Goal: Information Seeking & Learning: Check status

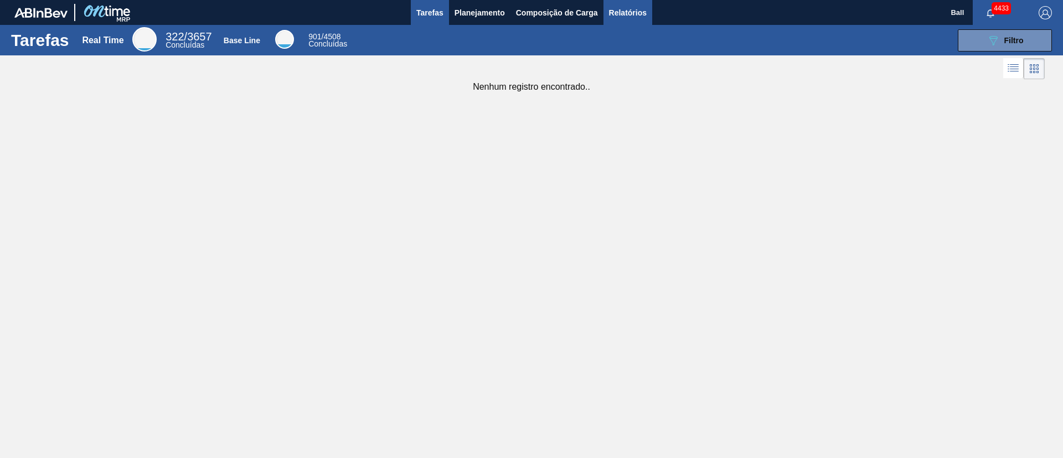
click at [630, 16] on span "Relatórios" at bounding box center [628, 12] width 38 height 13
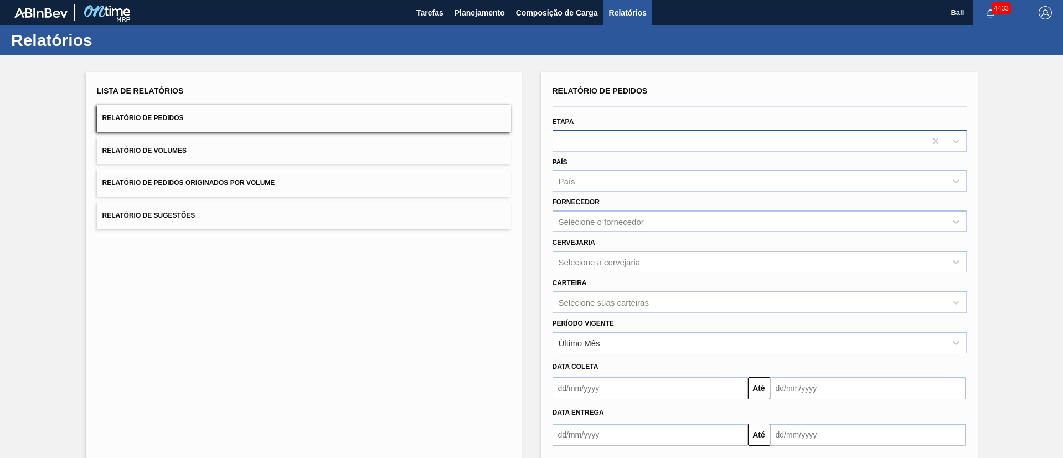
click at [621, 130] on div at bounding box center [760, 141] width 414 height 22
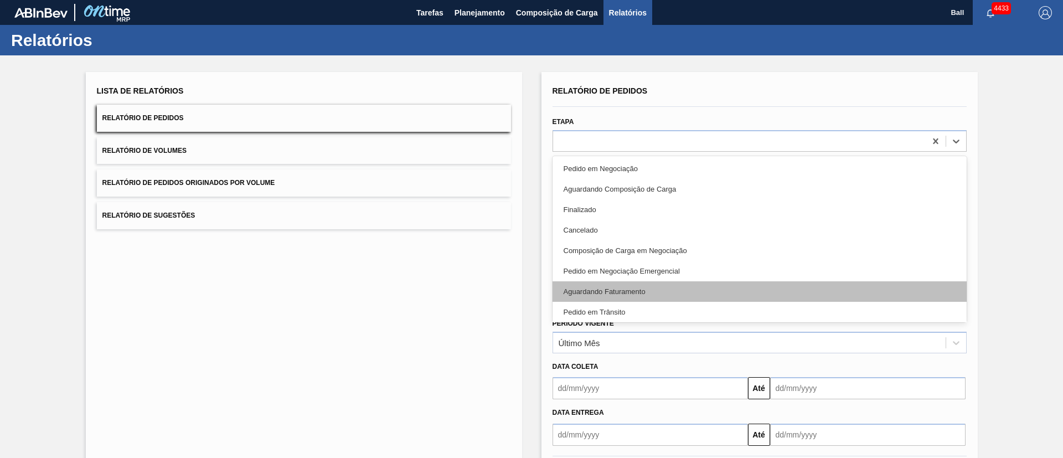
click at [663, 290] on div "Aguardando Faturamento" at bounding box center [760, 291] width 414 height 20
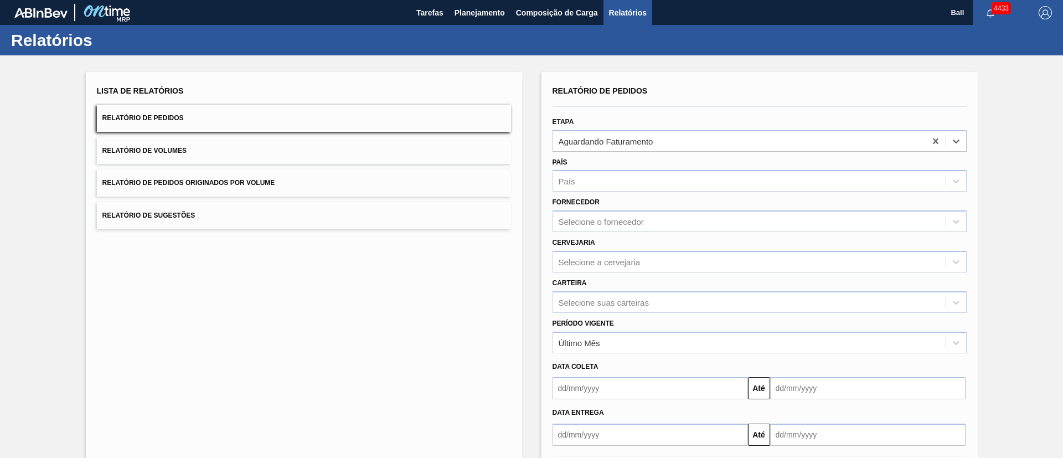
scroll to position [55, 0]
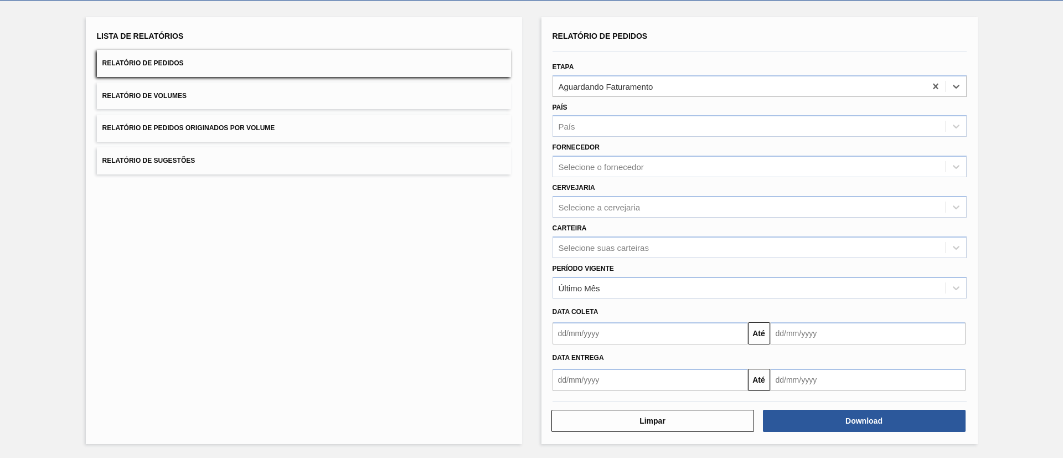
drag, startPoint x: 636, startPoint y: 336, endPoint x: 693, endPoint y: 336, distance: 57.0
click at [636, 305] on input "text" at bounding box center [651, 333] width 196 height 22
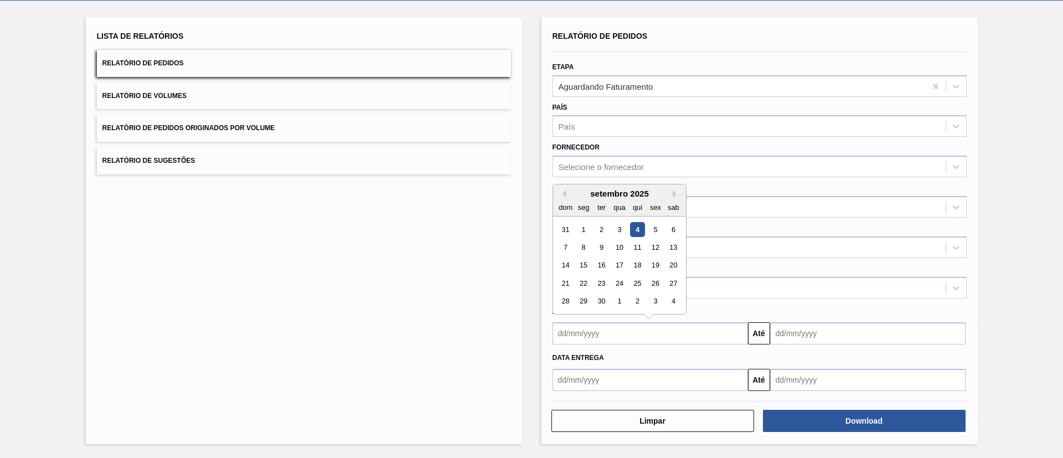
click at [637, 223] on div "4" at bounding box center [637, 229] width 15 height 15
type input "[DATE]"
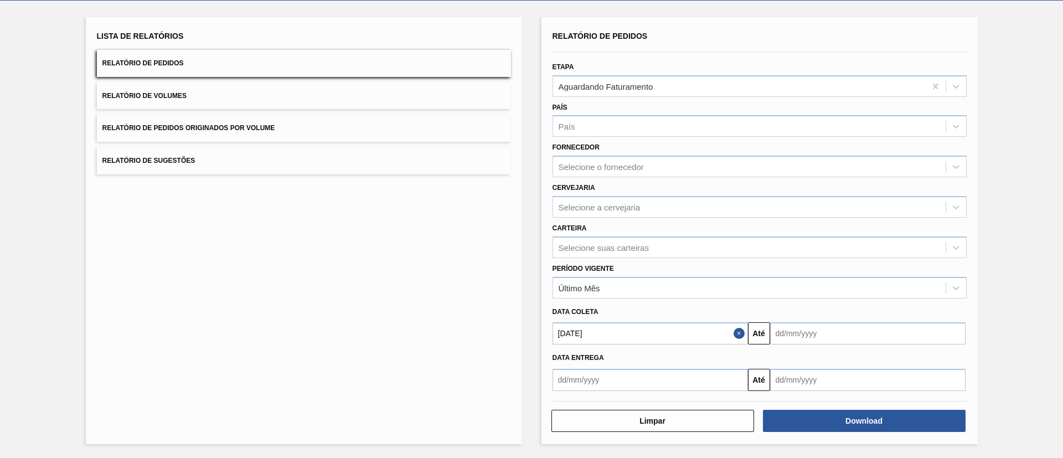
click at [477, 305] on div "Lista de Relatórios Relatório de Pedidos Relatório de Volumes Relatório de Pedi…" at bounding box center [304, 230] width 436 height 427
click at [708, 305] on input "text" at bounding box center [868, 333] width 196 height 22
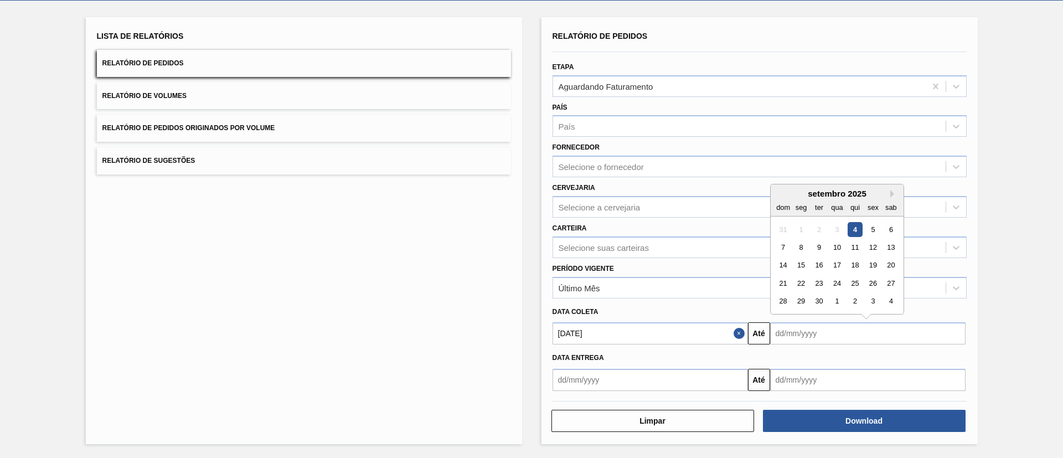
click at [443, 305] on div "Lista de Relatórios Relatório de Pedidos Relatório de Volumes Relatório de Pedi…" at bounding box center [304, 230] width 436 height 427
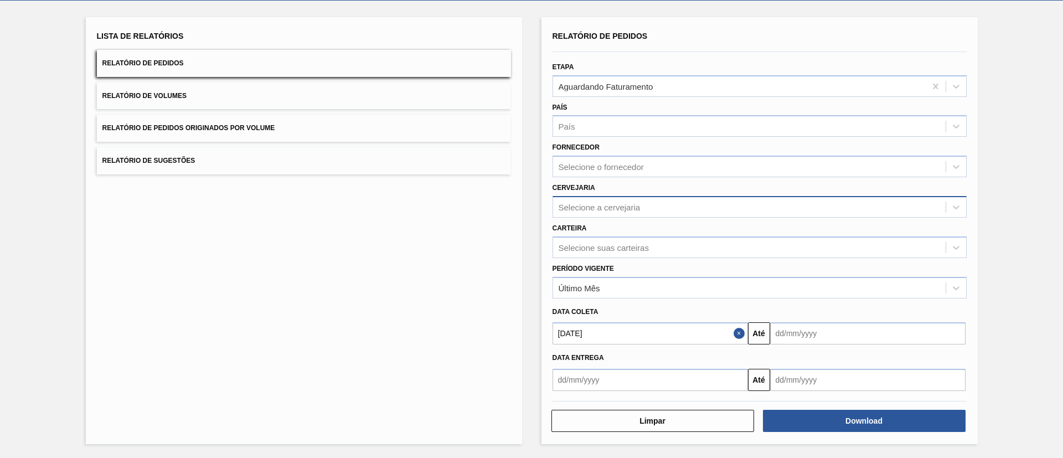
click at [631, 212] on div "Selecione a cervejaria" at bounding box center [749, 207] width 393 height 16
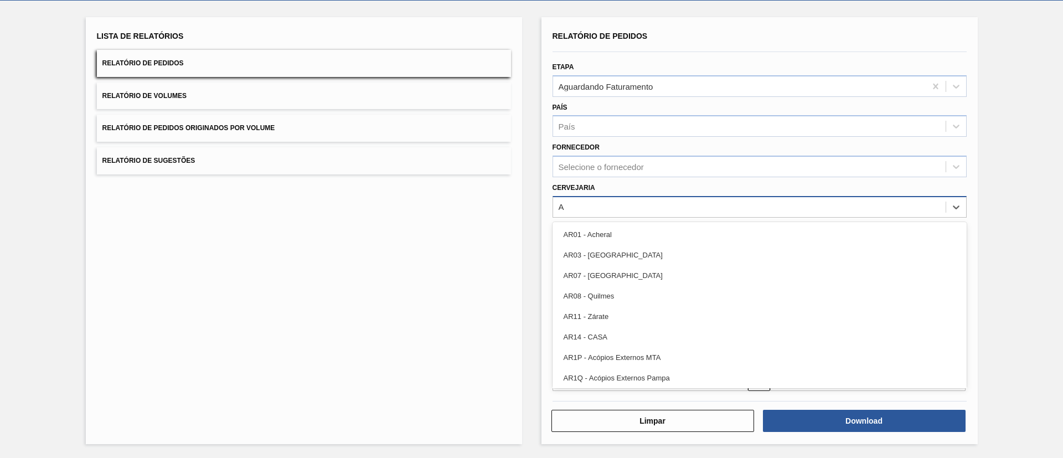
type input "AG"
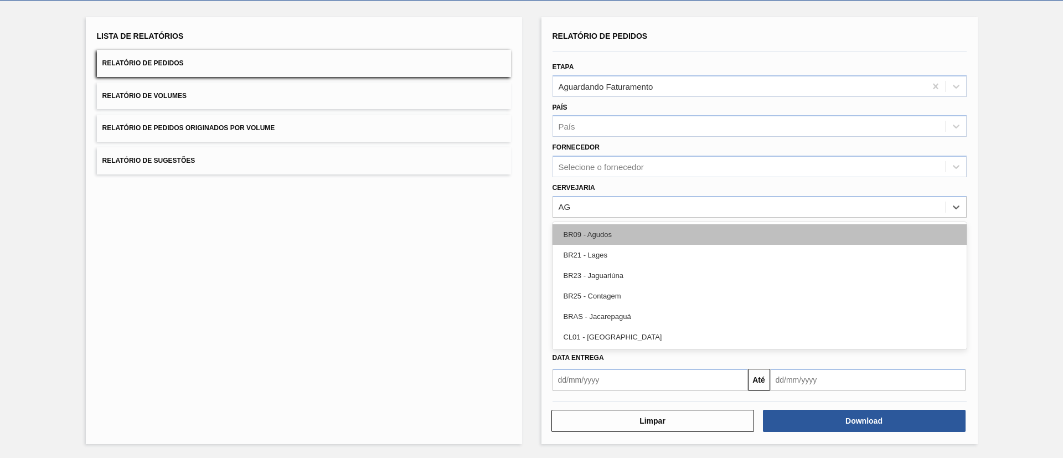
click at [637, 239] on div "BR09 - Agudos" at bounding box center [760, 234] width 414 height 20
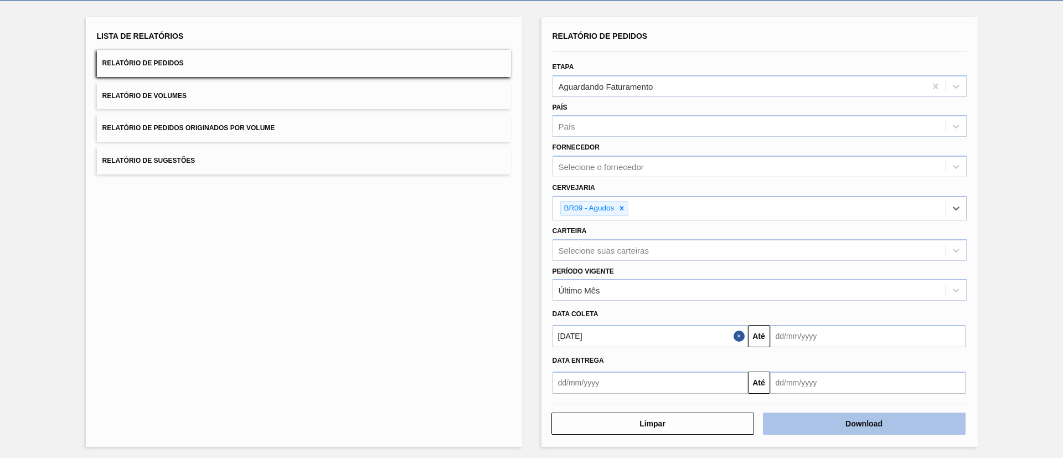
click at [708, 305] on button "Download" at bounding box center [864, 424] width 203 height 22
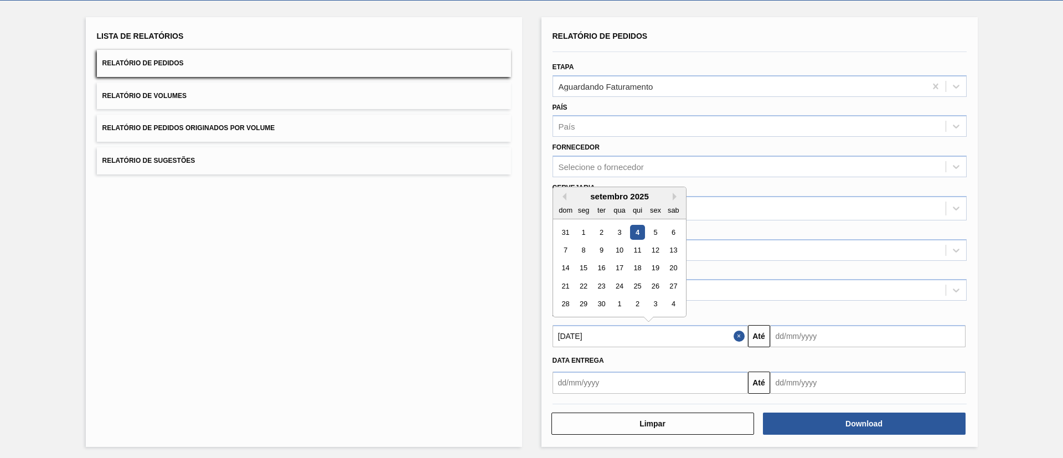
drag, startPoint x: 663, startPoint y: 338, endPoint x: 438, endPoint y: 335, distance: 224.9
click at [438, 305] on div "Lista de Relatórios Relatório de Pedidos Relatório de Volumes Relatório de Pedi…" at bounding box center [531, 231] width 1063 height 460
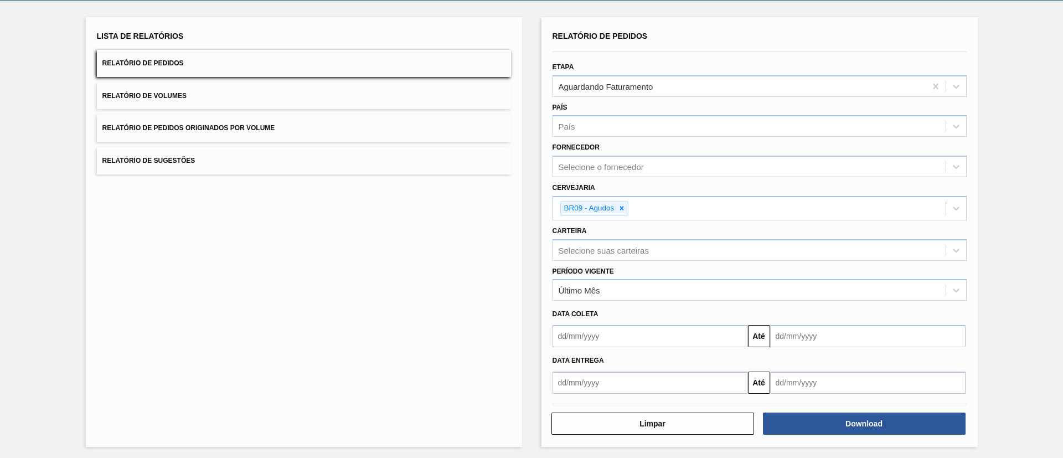
click at [423, 305] on div "Lista de Relatórios Relatório de Pedidos Relatório de Volumes Relatório de Pedi…" at bounding box center [304, 232] width 436 height 430
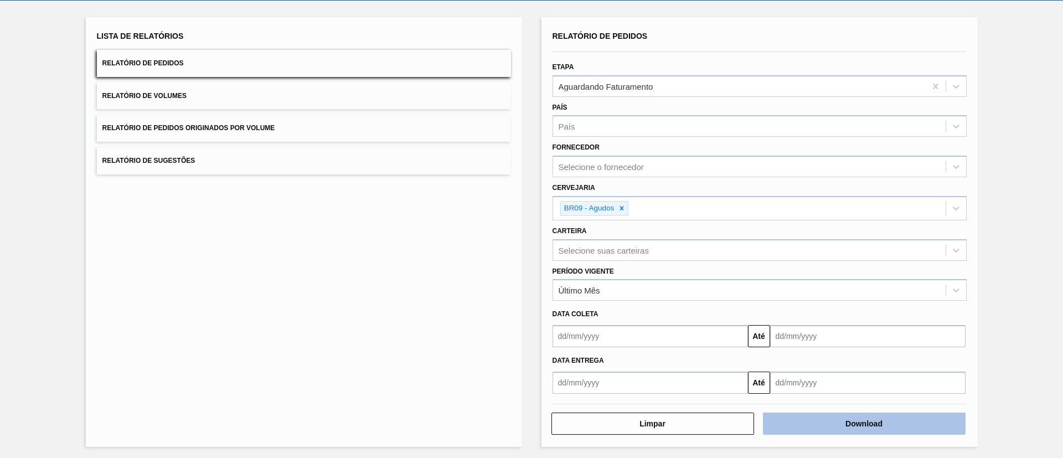
click at [708, 305] on button "Download" at bounding box center [864, 424] width 203 height 22
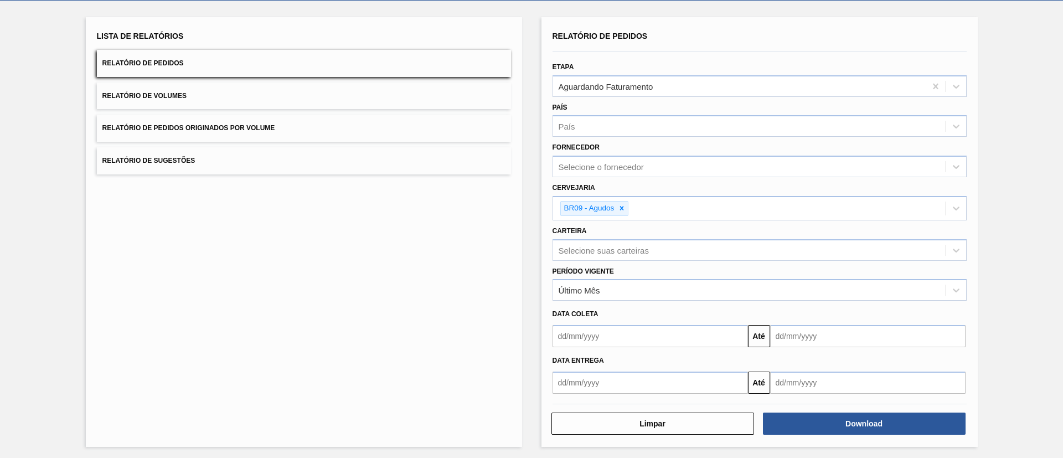
scroll to position [0, 0]
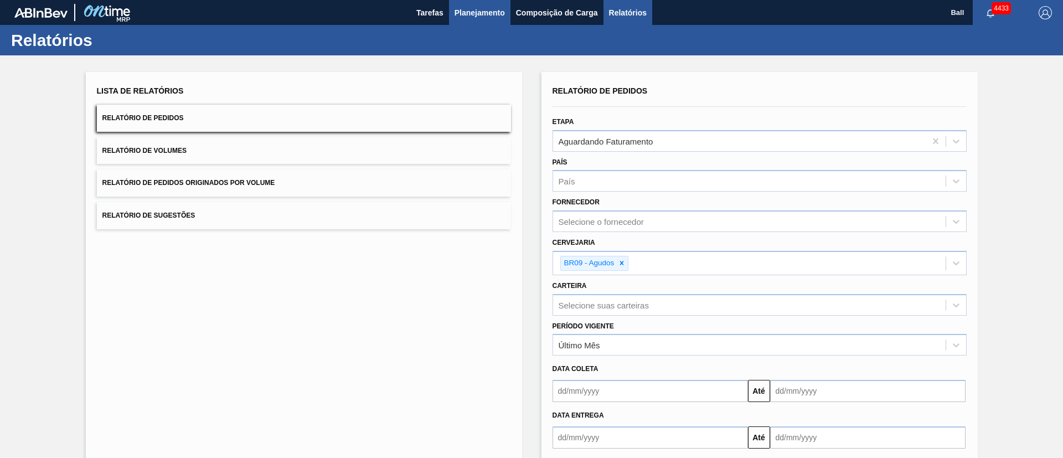
click at [493, 13] on span "Planejamento" at bounding box center [480, 12] width 50 height 13
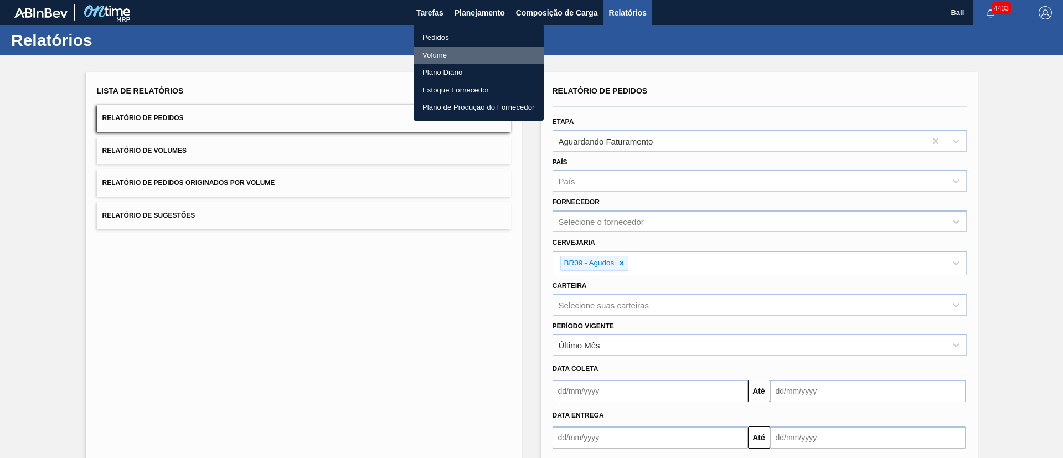
click at [454, 54] on li "Volume" at bounding box center [479, 56] width 130 height 18
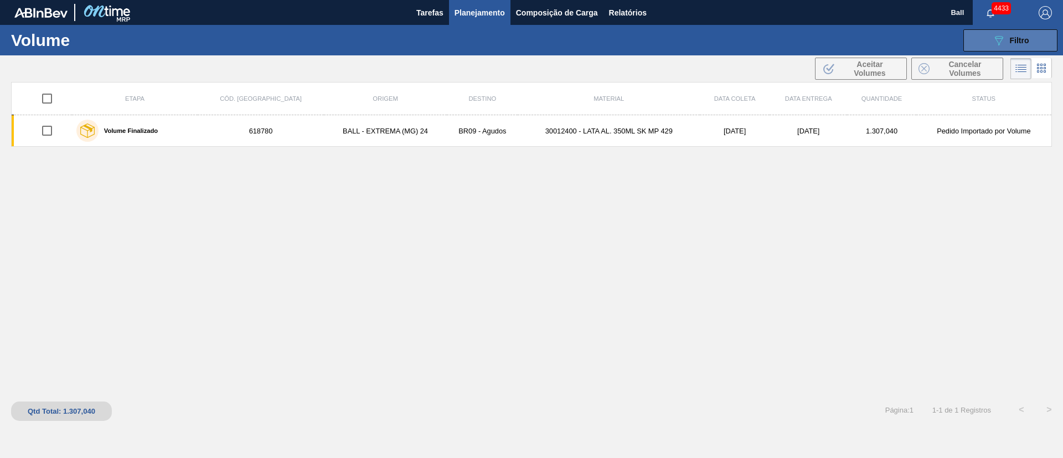
click at [708, 47] on button "089F7B8B-B2A5-4AFE-B5C0-19BA573D28AC Filtro" at bounding box center [1011, 40] width 94 height 22
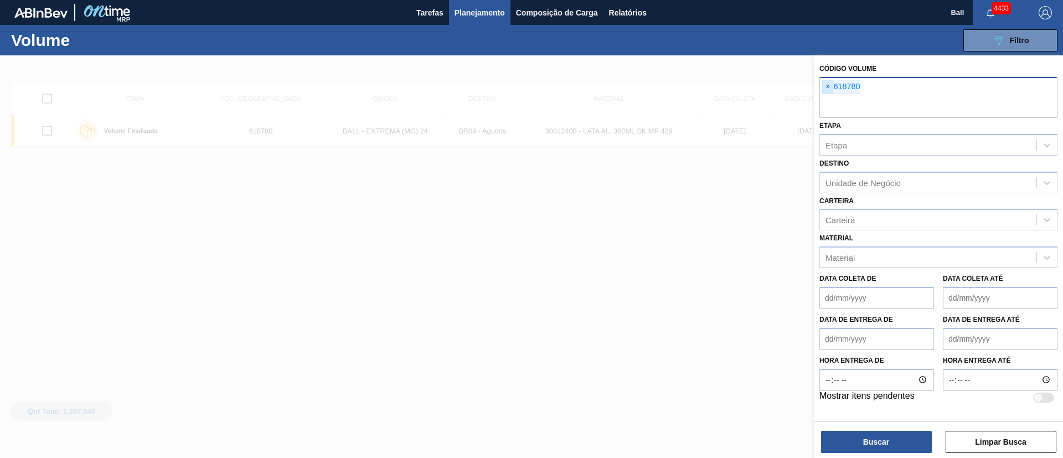
click at [708, 90] on span "×" at bounding box center [828, 86] width 11 height 13
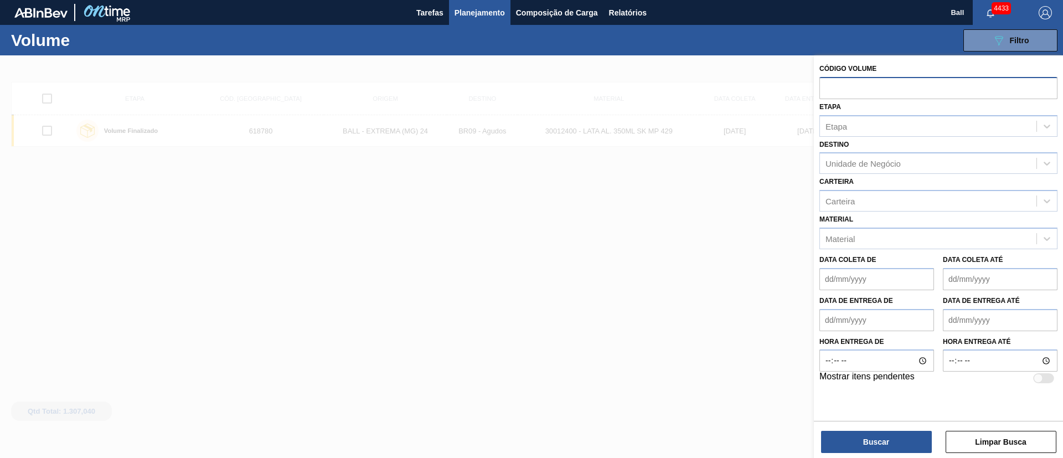
paste input "V617978"
click at [708, 89] on input "V617978" at bounding box center [939, 87] width 238 height 21
click at [708, 80] on input "617978" at bounding box center [939, 87] width 238 height 21
type input "617978"
click at [708, 202] on div "Carteira Carteira" at bounding box center [939, 193] width 238 height 38
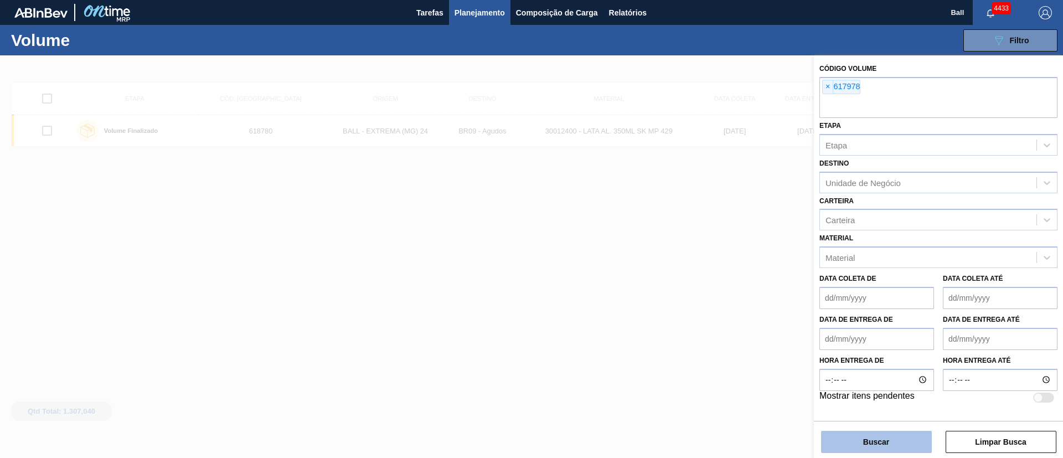
click at [708, 305] on button "Buscar" at bounding box center [876, 442] width 111 height 22
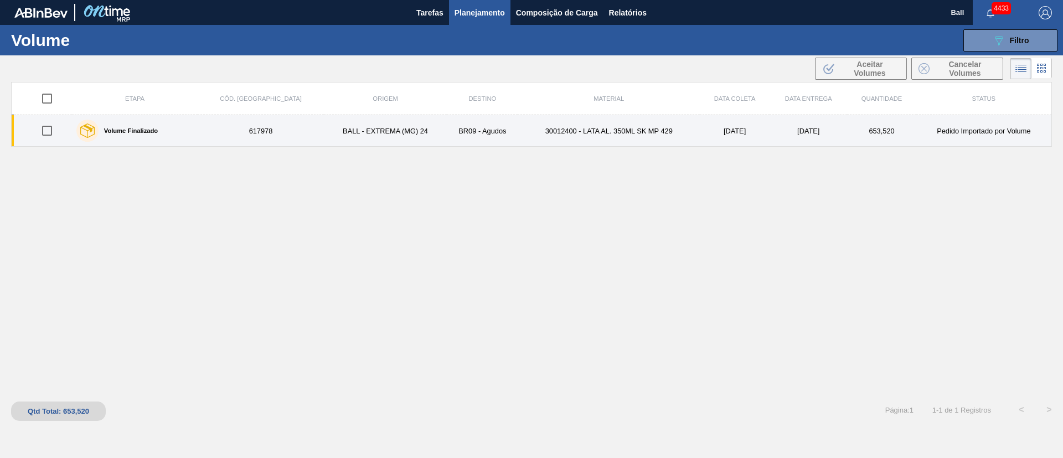
click at [584, 130] on td "30012400 - LATA AL. 350ML SK MP 429" at bounding box center [609, 131] width 182 height 32
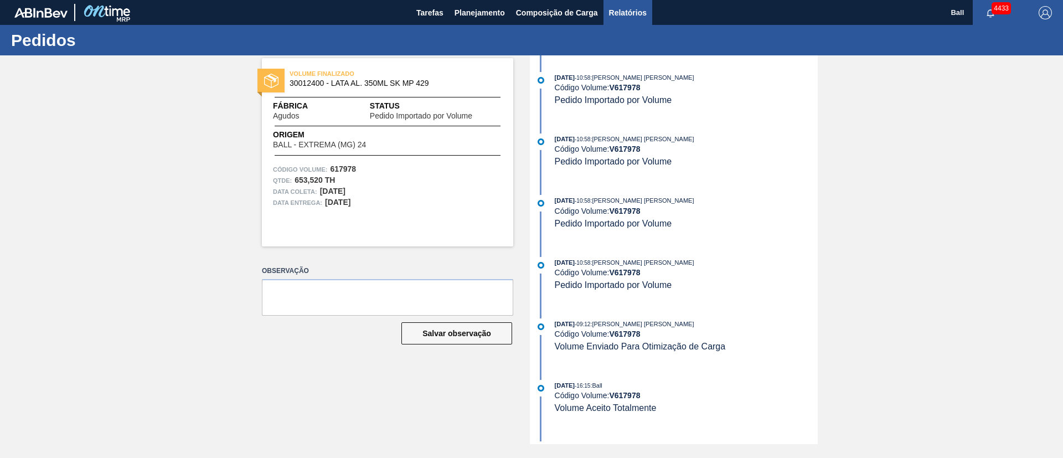
click at [614, 6] on span "Relatórios" at bounding box center [628, 12] width 38 height 13
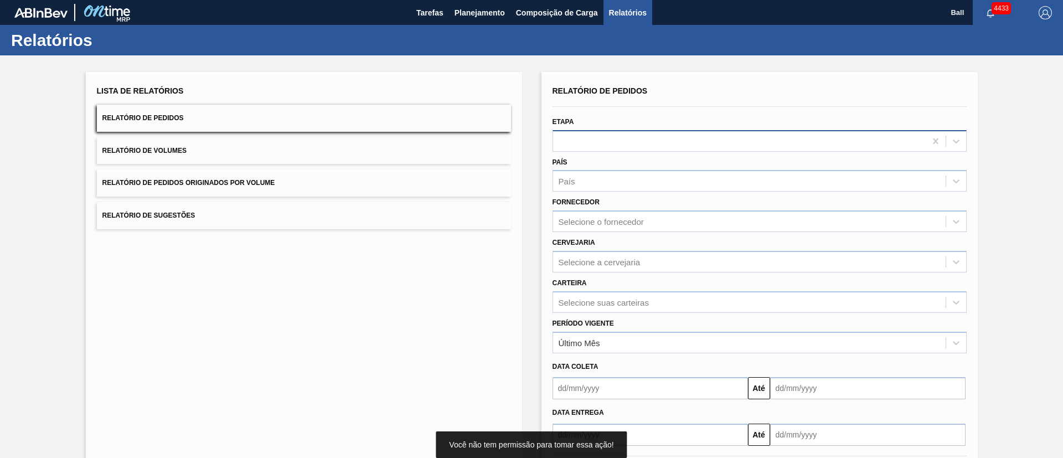
click at [589, 147] on div at bounding box center [739, 141] width 373 height 16
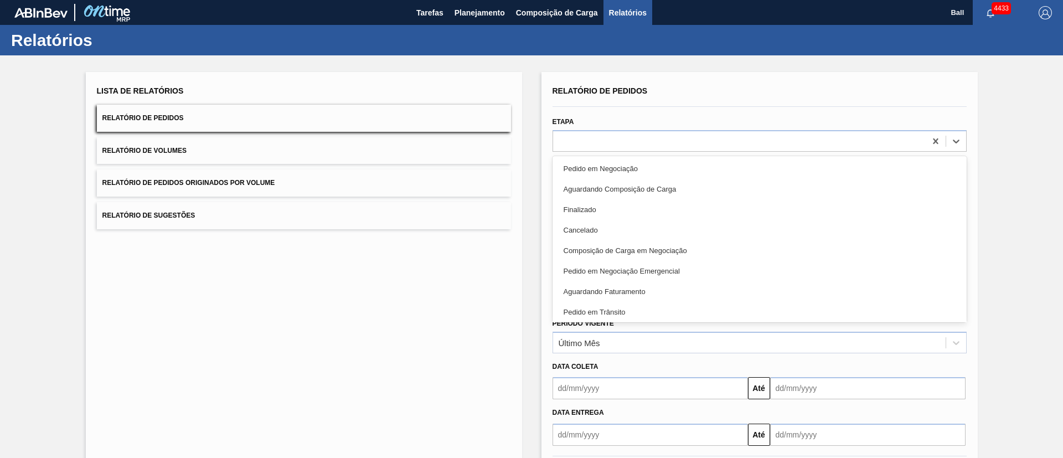
click at [447, 305] on div "Lista de Relatórios Relatório de Pedidos Relatório de Volumes Relatório de Pedi…" at bounding box center [304, 285] width 436 height 427
click at [642, 140] on div at bounding box center [739, 141] width 373 height 16
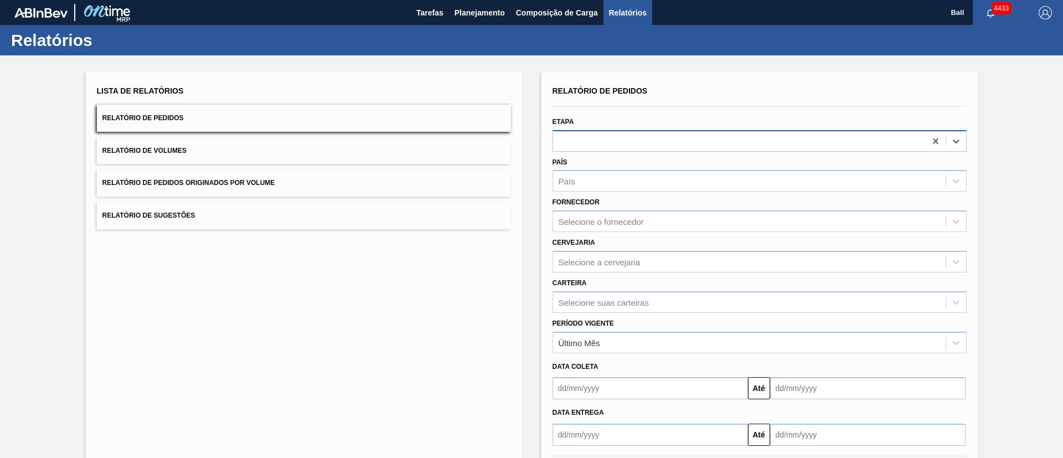
click at [642, 140] on div at bounding box center [739, 141] width 373 height 16
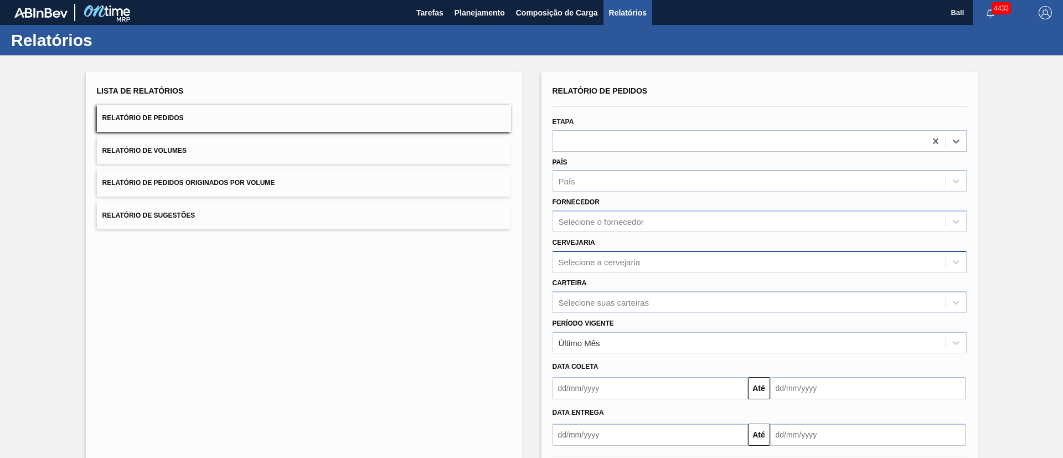
click at [644, 260] on div "Selecione a cervejaria" at bounding box center [749, 262] width 393 height 16
type input "lages"
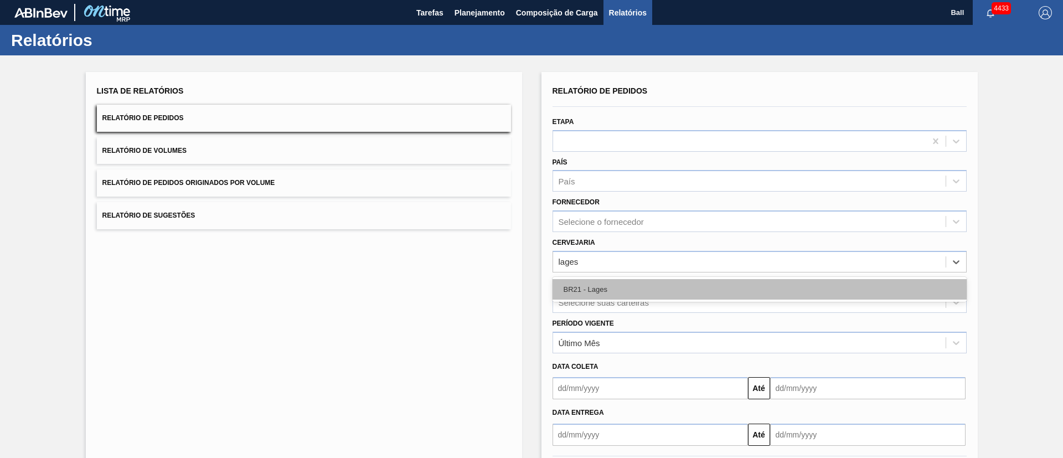
click at [671, 287] on div "BR21 - Lages" at bounding box center [760, 289] width 414 height 20
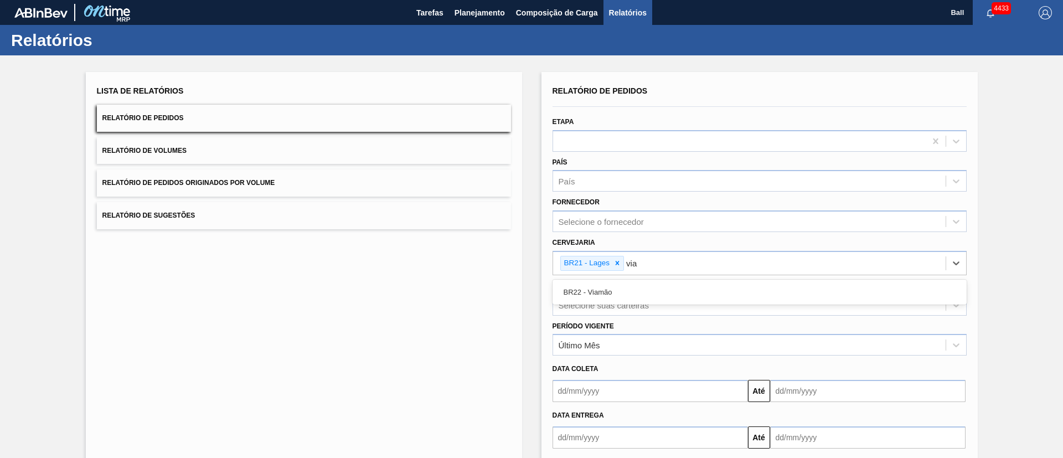
type input "viam"
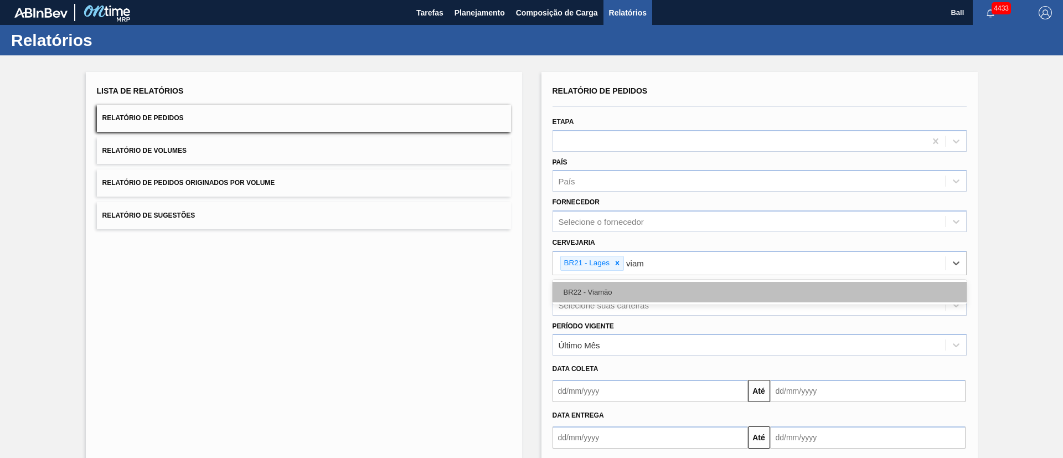
click at [672, 287] on div "BR22 - Viamão" at bounding box center [760, 292] width 414 height 20
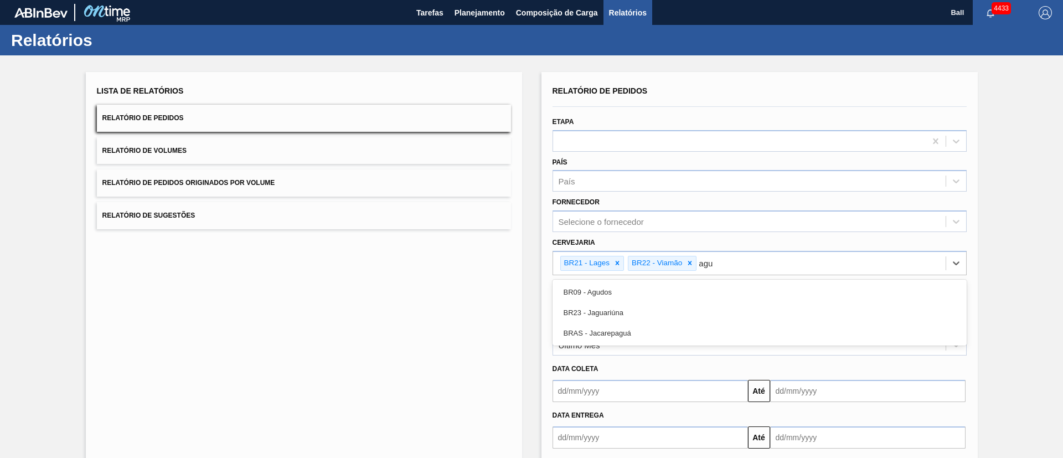
type input "agud"
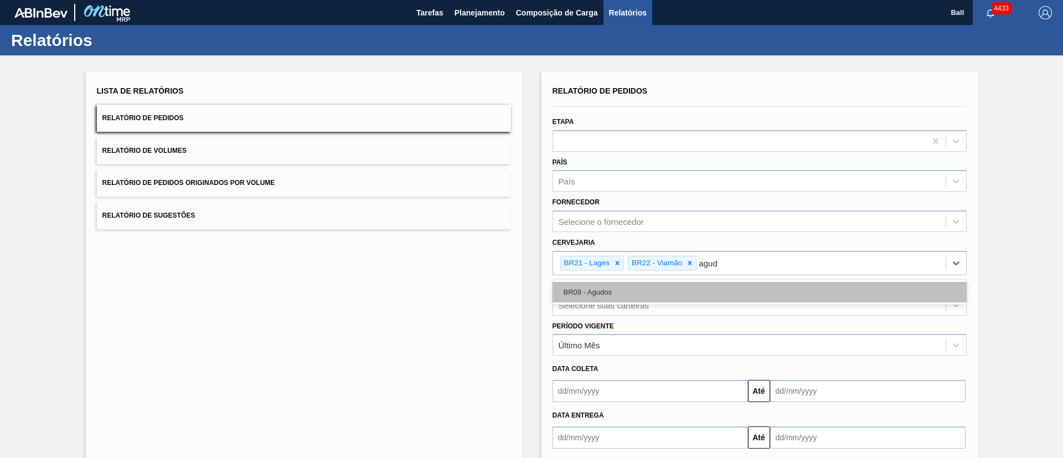
click at [673, 286] on div "BR09 - Agudos" at bounding box center [760, 292] width 414 height 20
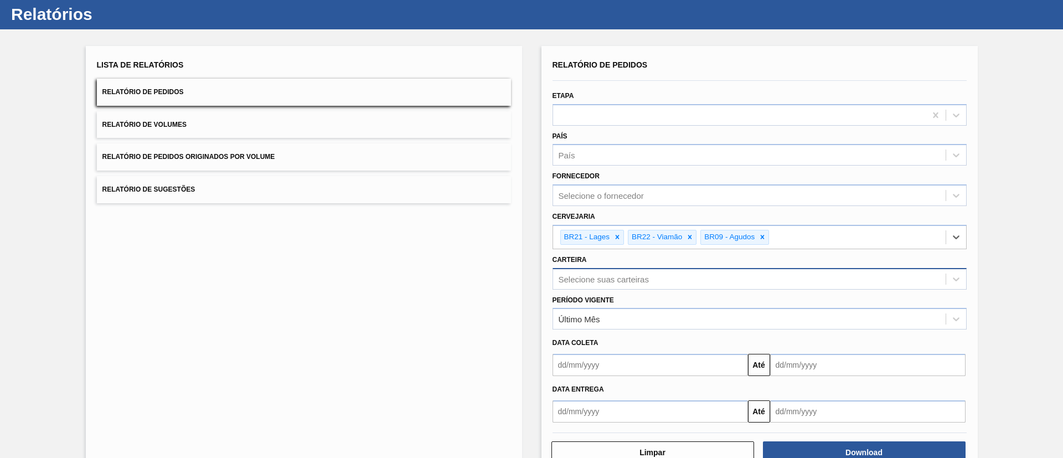
click at [614, 290] on div "Selecione suas carteiras" at bounding box center [760, 279] width 414 height 22
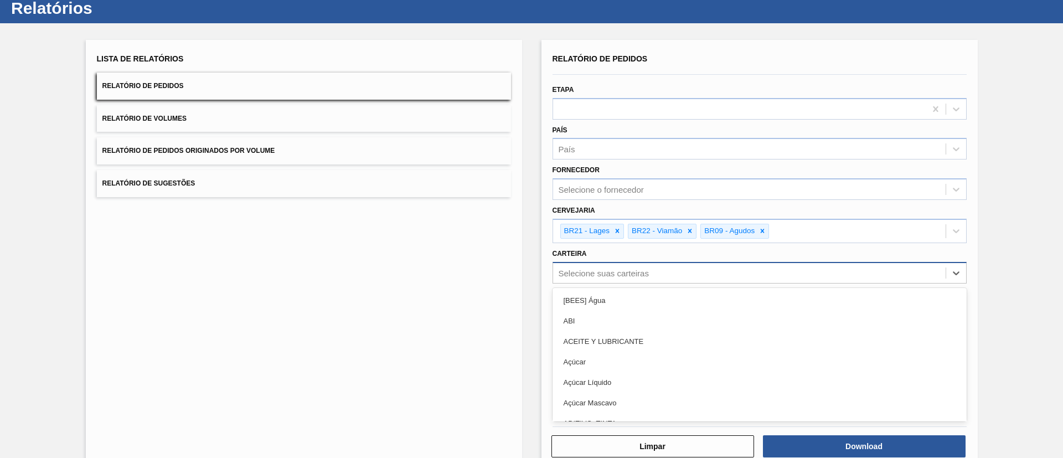
scroll to position [33, 0]
type input "lata"
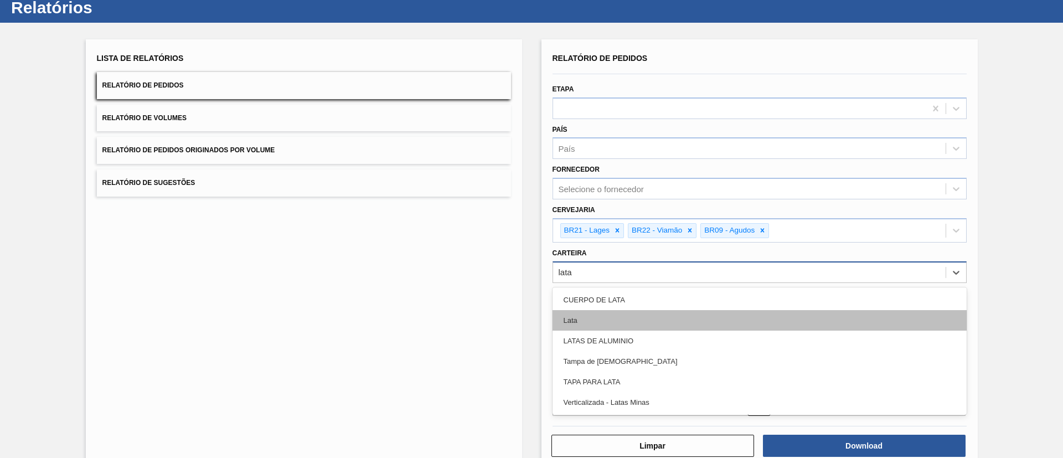
click at [657, 305] on div "Lata" at bounding box center [760, 320] width 414 height 20
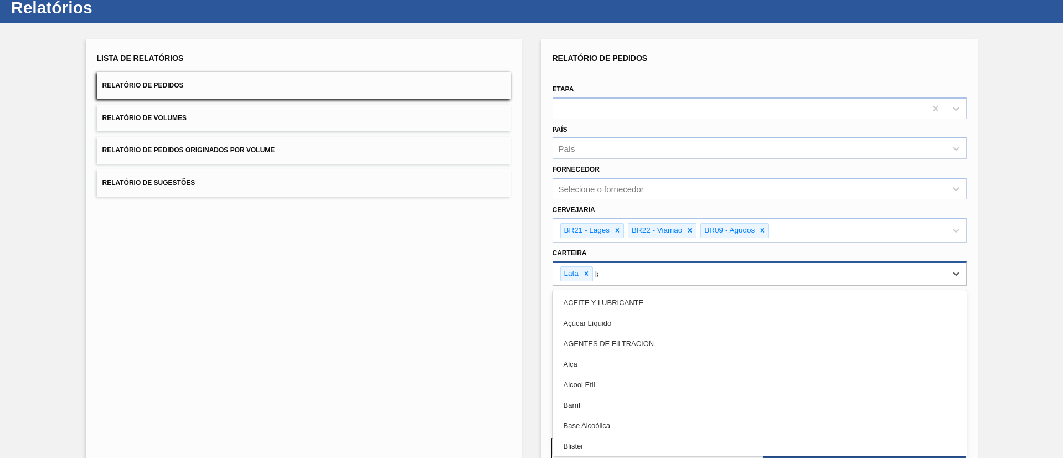
type input "lata"
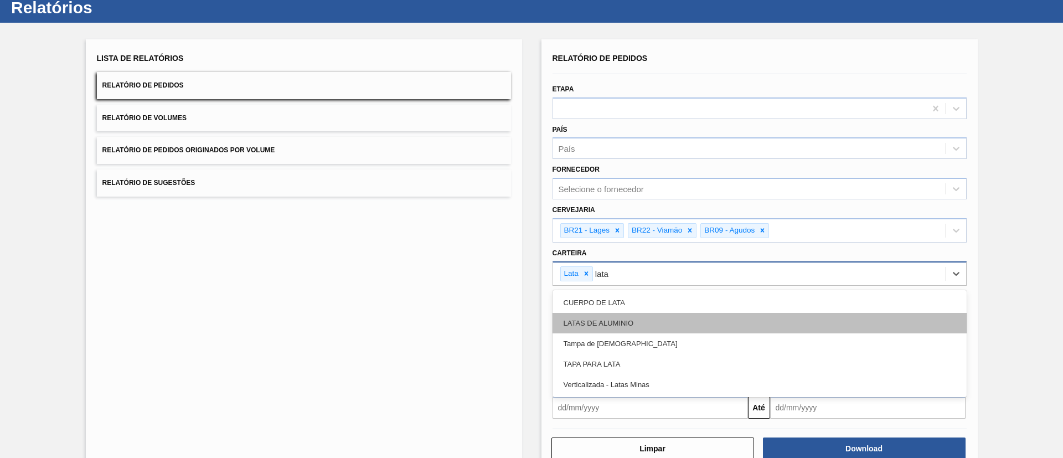
click at [659, 305] on div "LATAS DE ALUMINIO" at bounding box center [760, 323] width 414 height 20
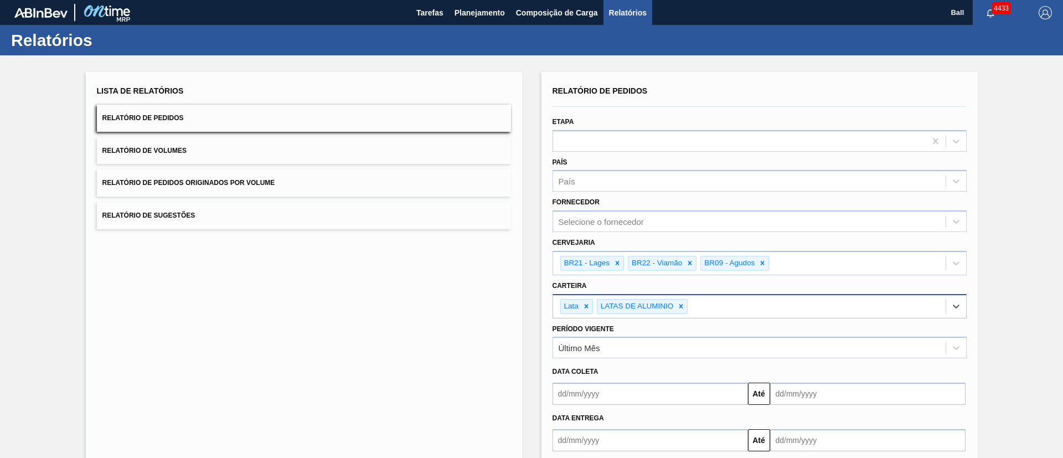
scroll to position [60, 0]
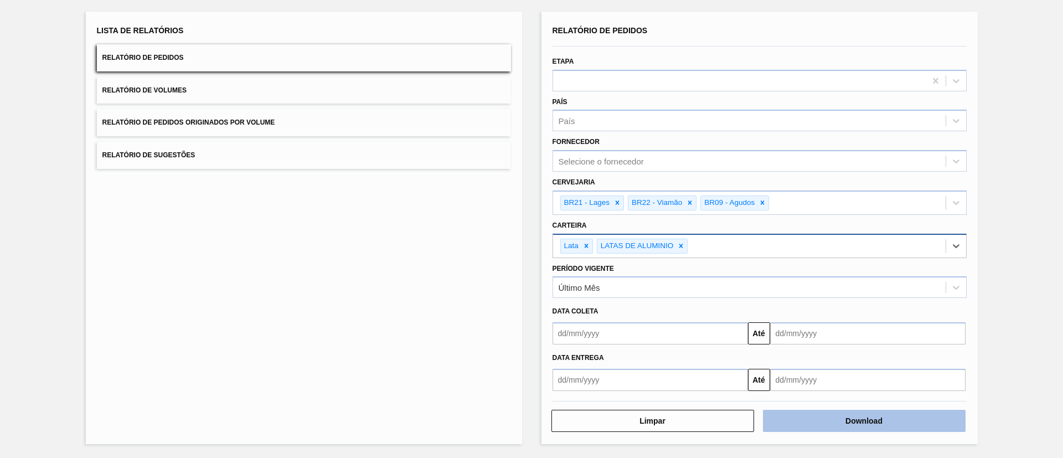
click at [708, 305] on button "Download" at bounding box center [864, 421] width 203 height 22
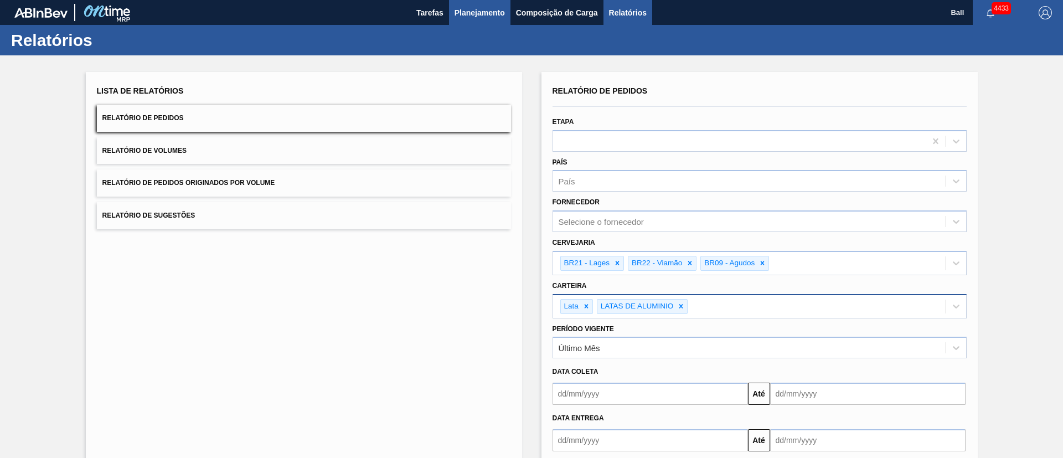
click at [462, 18] on span "Planejamento" at bounding box center [480, 12] width 50 height 13
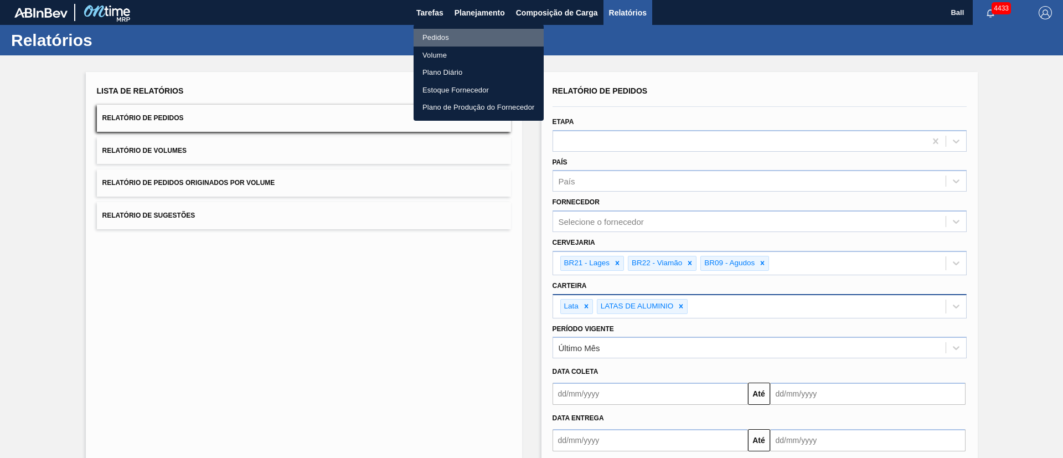
click at [446, 38] on li "Pedidos" at bounding box center [479, 38] width 130 height 18
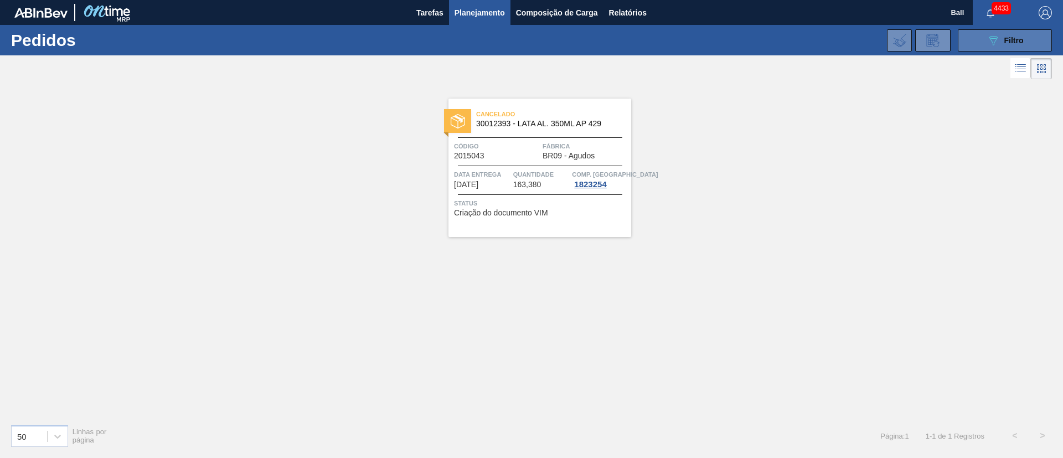
click at [708, 45] on icon "089F7B8B-B2A5-4AFE-B5C0-19BA573D28AC" at bounding box center [993, 40] width 13 height 13
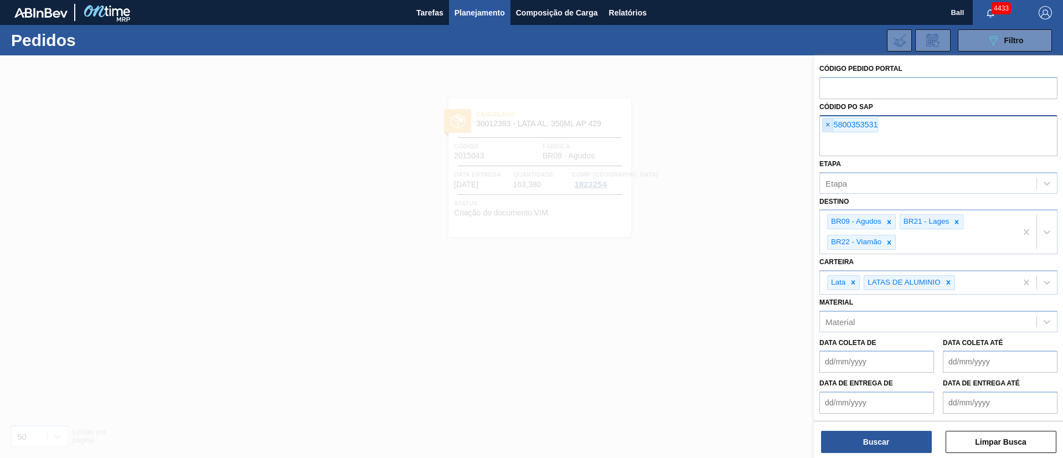
click at [708, 129] on span "×" at bounding box center [828, 125] width 11 height 13
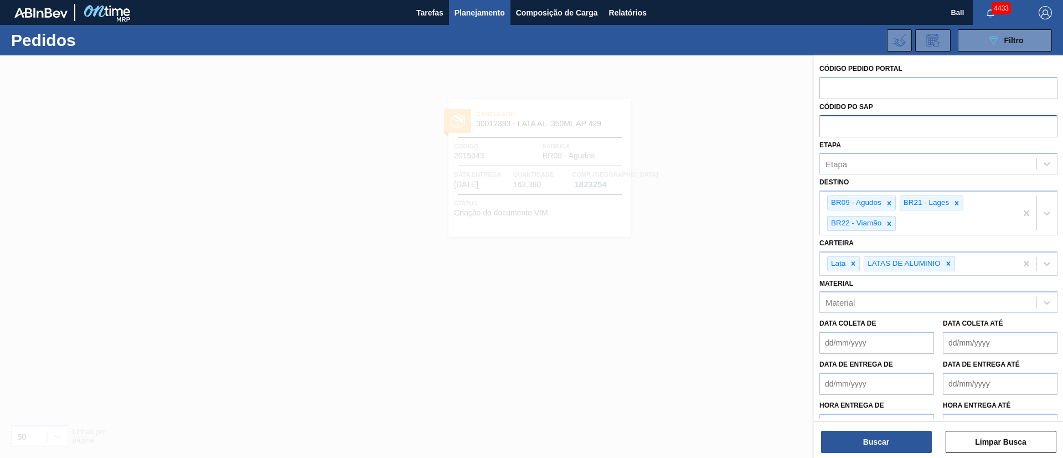
paste input "text"
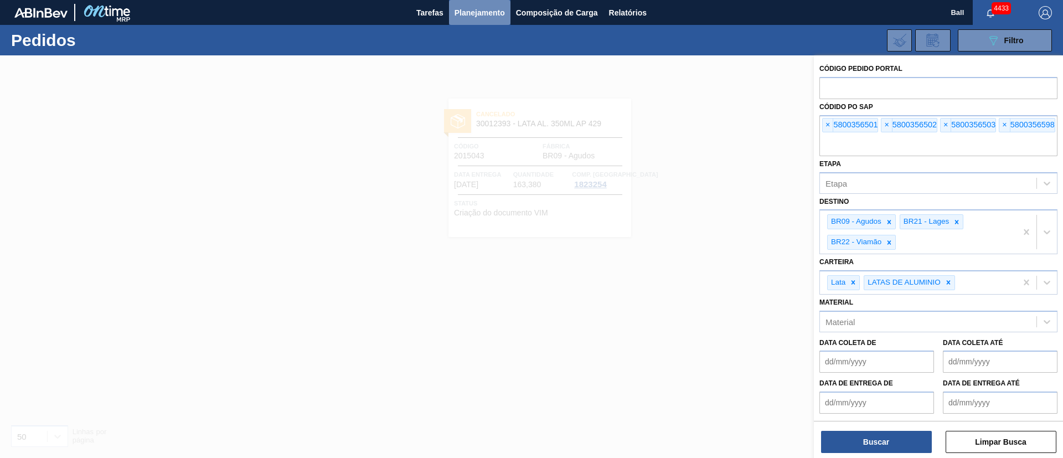
click at [482, 19] on button "Planejamento" at bounding box center [479, 12] width 61 height 25
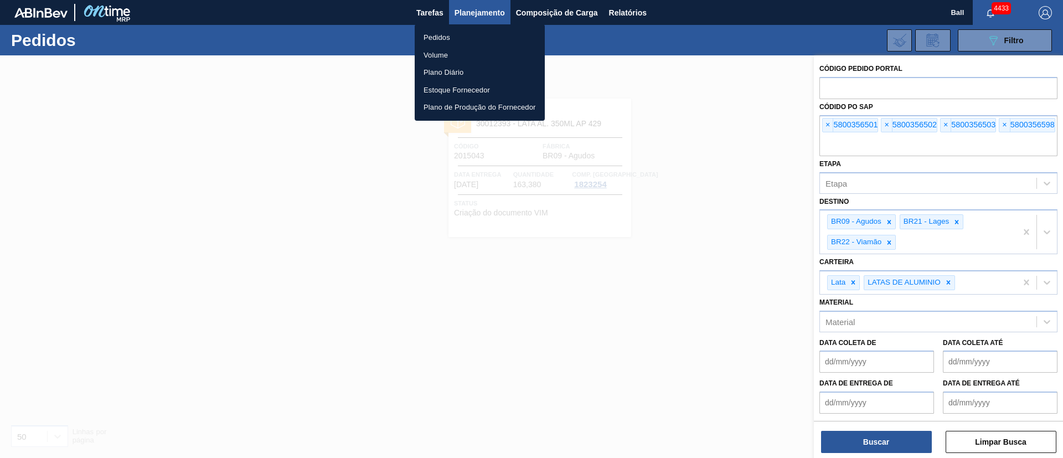
click at [708, 149] on div at bounding box center [531, 229] width 1063 height 458
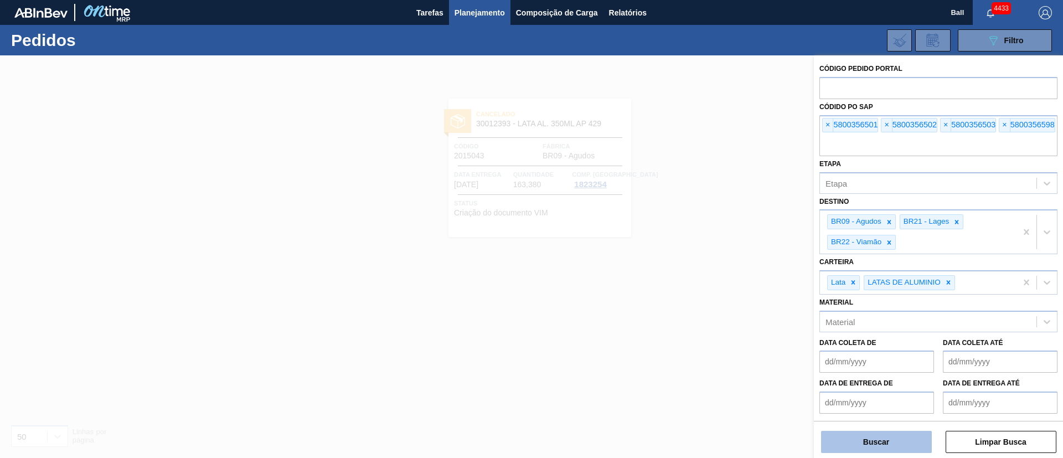
click at [708, 305] on button "Buscar" at bounding box center [876, 442] width 111 height 22
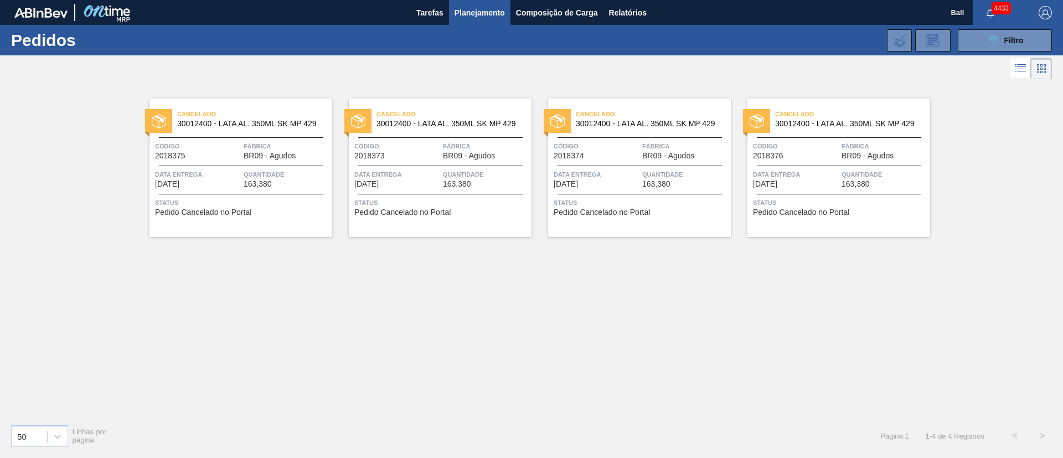
click at [643, 139] on div "Cancelado 30012400 - LATA AL. 350ML SK MP 429 Código 2018374 Fábrica BR09 - Agu…" at bounding box center [639, 168] width 183 height 138
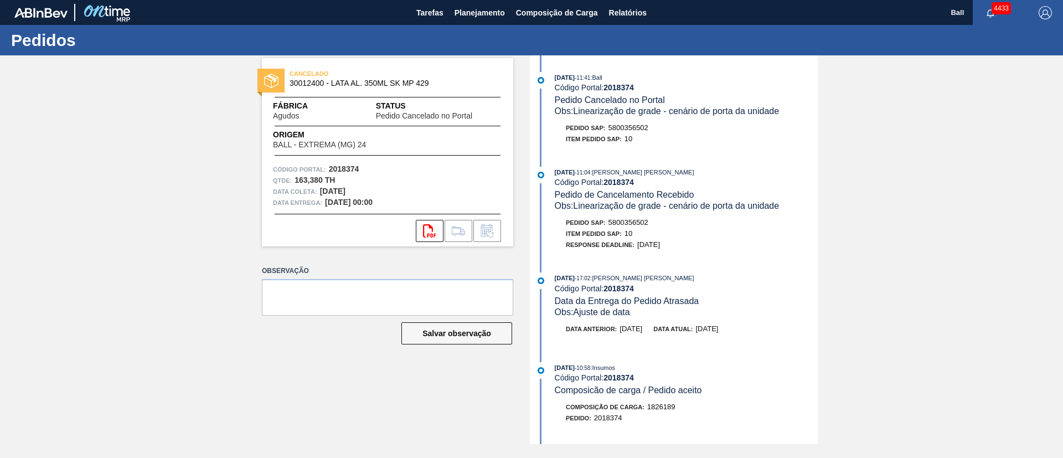
click at [708, 148] on div "[DATE] 11:41 : Ball Código Portal: 2018374 Pedido Cancelado no Portal Obs: Line…" at bounding box center [675, 111] width 285 height 78
drag, startPoint x: 692, startPoint y: 240, endPoint x: 552, endPoint y: 160, distance: 161.5
click at [552, 160] on div "[DATE] 11:41 : Ball Código Portal: 2018374 Pedido Cancelado no Portal Obs: Line…" at bounding box center [675, 249] width 285 height 389
click at [708, 160] on div "[DATE] 11:41 : Ball Código Portal: 2018374 Pedido Cancelado no Portal Obs: Line…" at bounding box center [675, 249] width 285 height 389
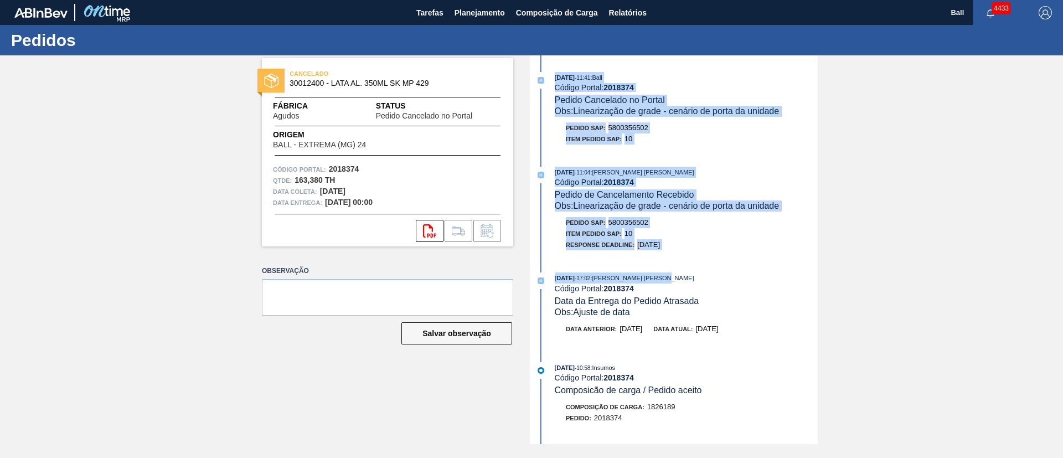
drag, startPoint x: 718, startPoint y: 259, endPoint x: 551, endPoint y: 65, distance: 256.0
click at [551, 65] on div "[DATE] 11:41 : Ball Código Portal: 2018374 Pedido Cancelado no Portal Obs: Line…" at bounding box center [675, 249] width 285 height 389
click at [708, 145] on div "[DATE] 11:41 : Ball Código Portal: 2018374 Pedido Cancelado no Portal Obs: Line…" at bounding box center [675, 111] width 285 height 78
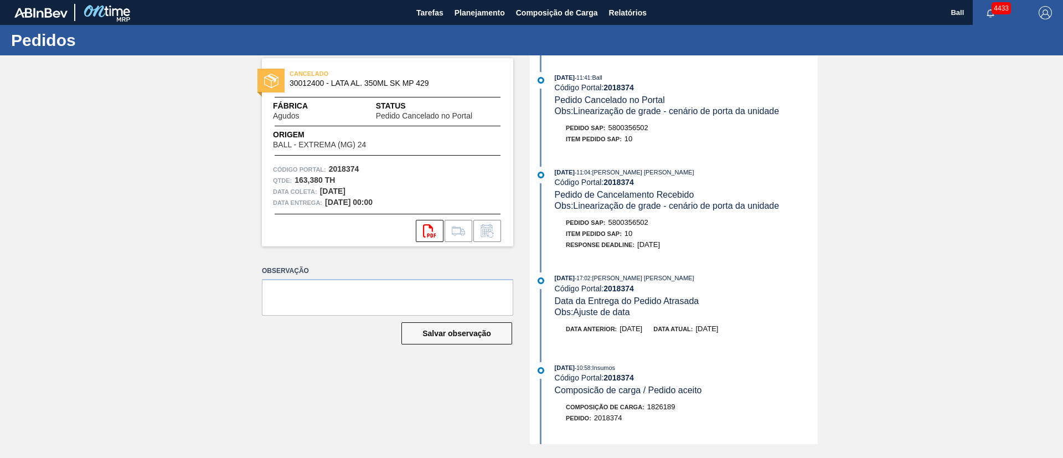
drag, startPoint x: 552, startPoint y: 75, endPoint x: 590, endPoint y: 79, distance: 39.0
click at [590, 79] on div "[DATE] 11:41 : Ball Código Portal: 2018374 Pedido Cancelado no Portal Obs: Line…" at bounding box center [675, 94] width 285 height 45
